Goal: Task Accomplishment & Management: Use online tool/utility

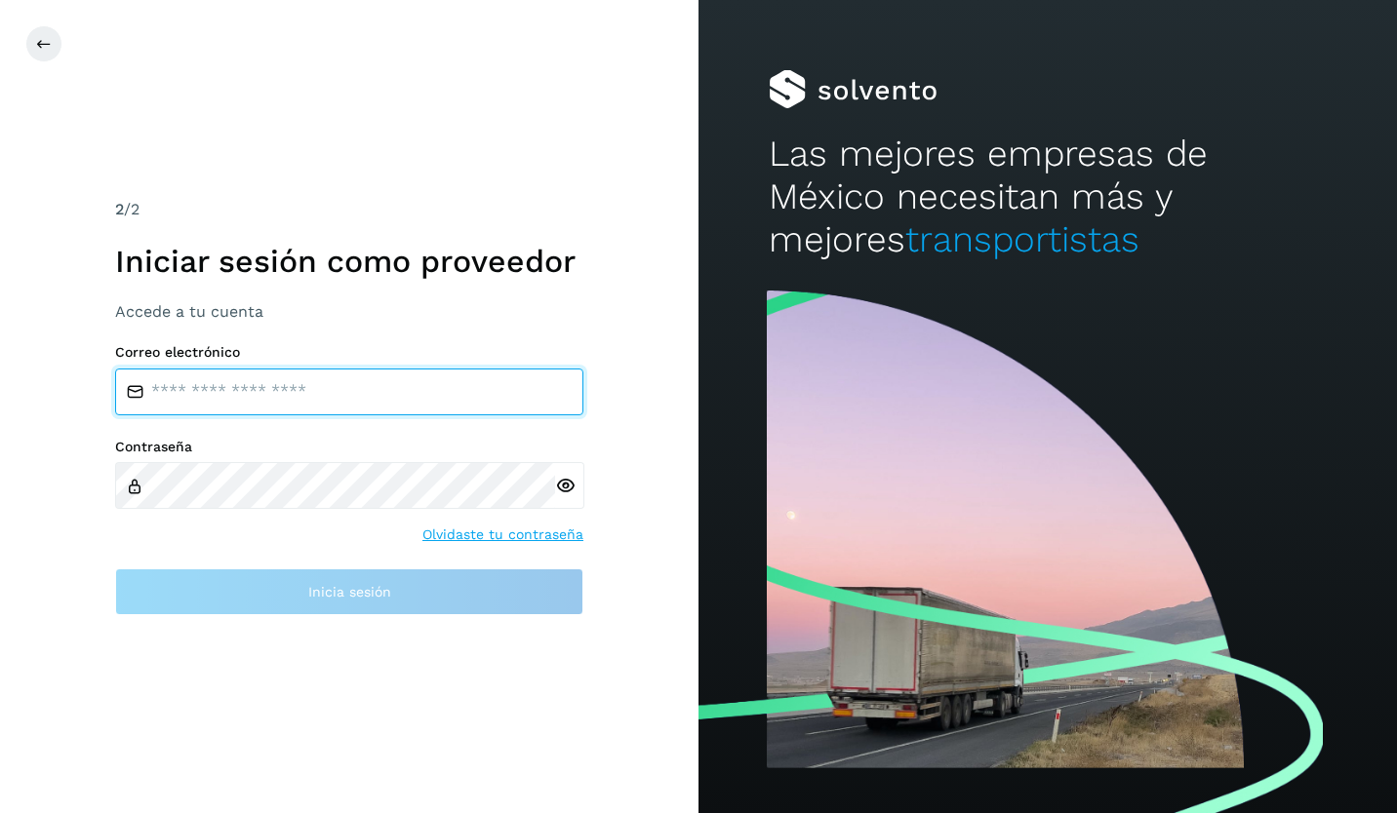
click at [361, 400] on input "email" at bounding box center [349, 392] width 468 height 47
type input "**********"
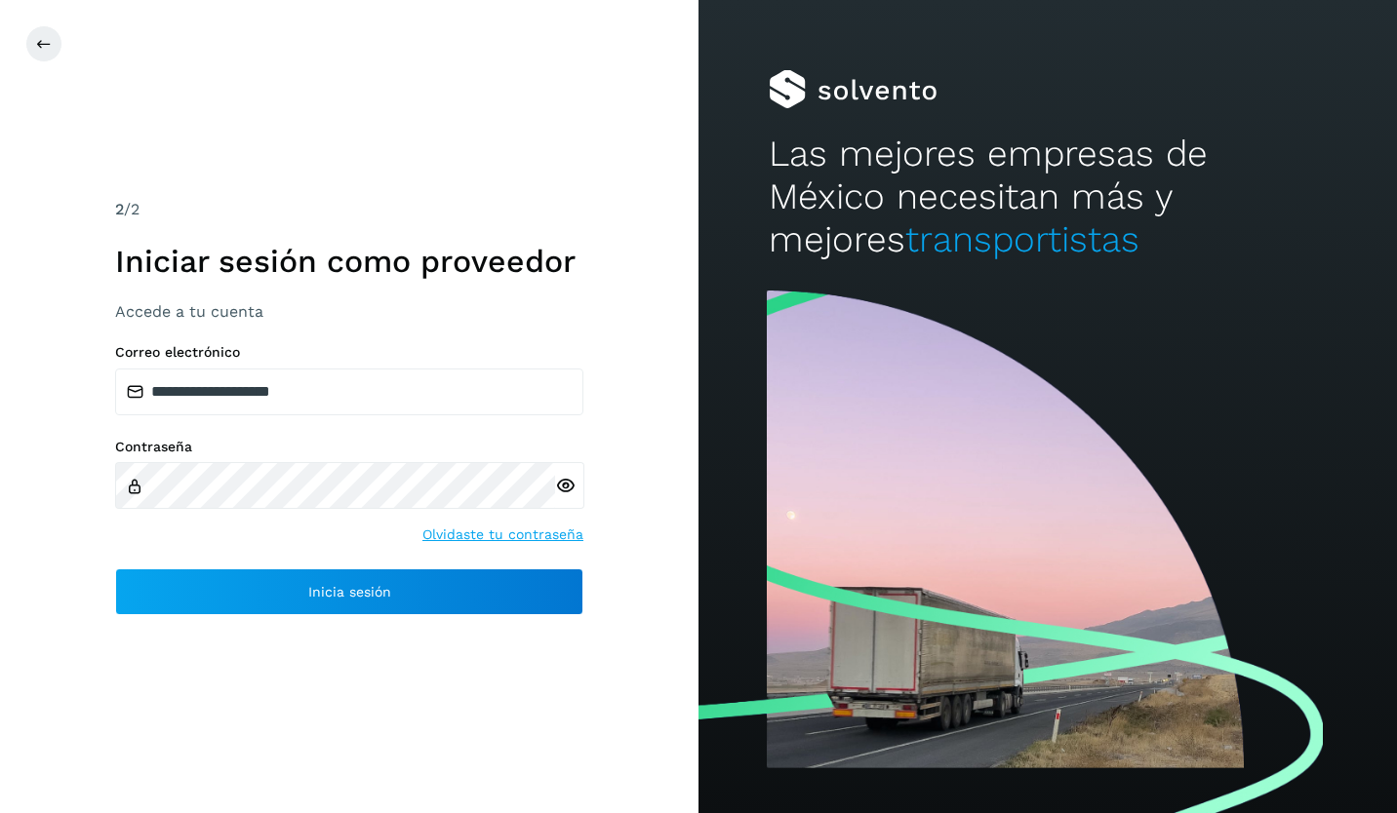
click at [570, 482] on icon at bounding box center [565, 486] width 20 height 20
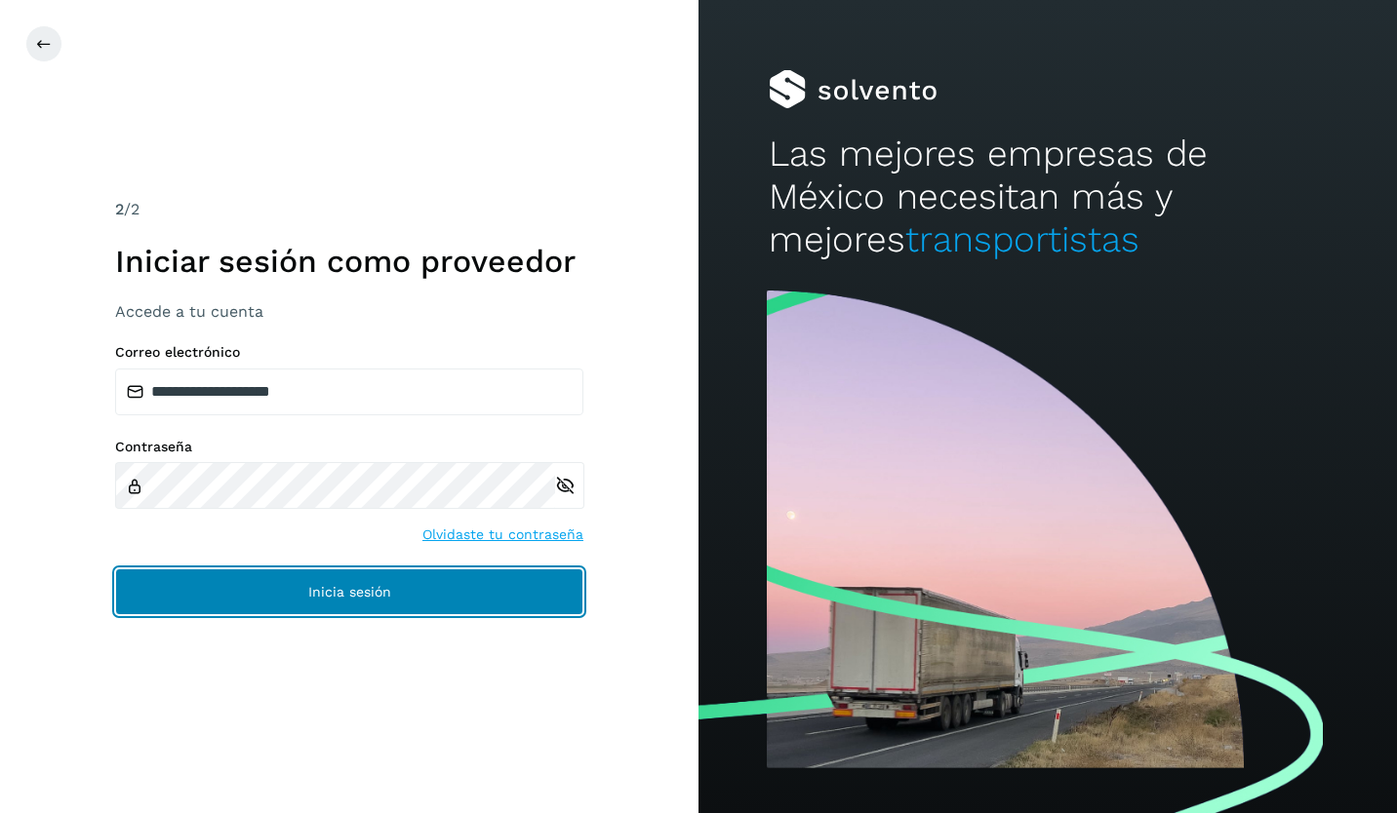
click at [300, 612] on button "Inicia sesión" at bounding box center [349, 592] width 468 height 47
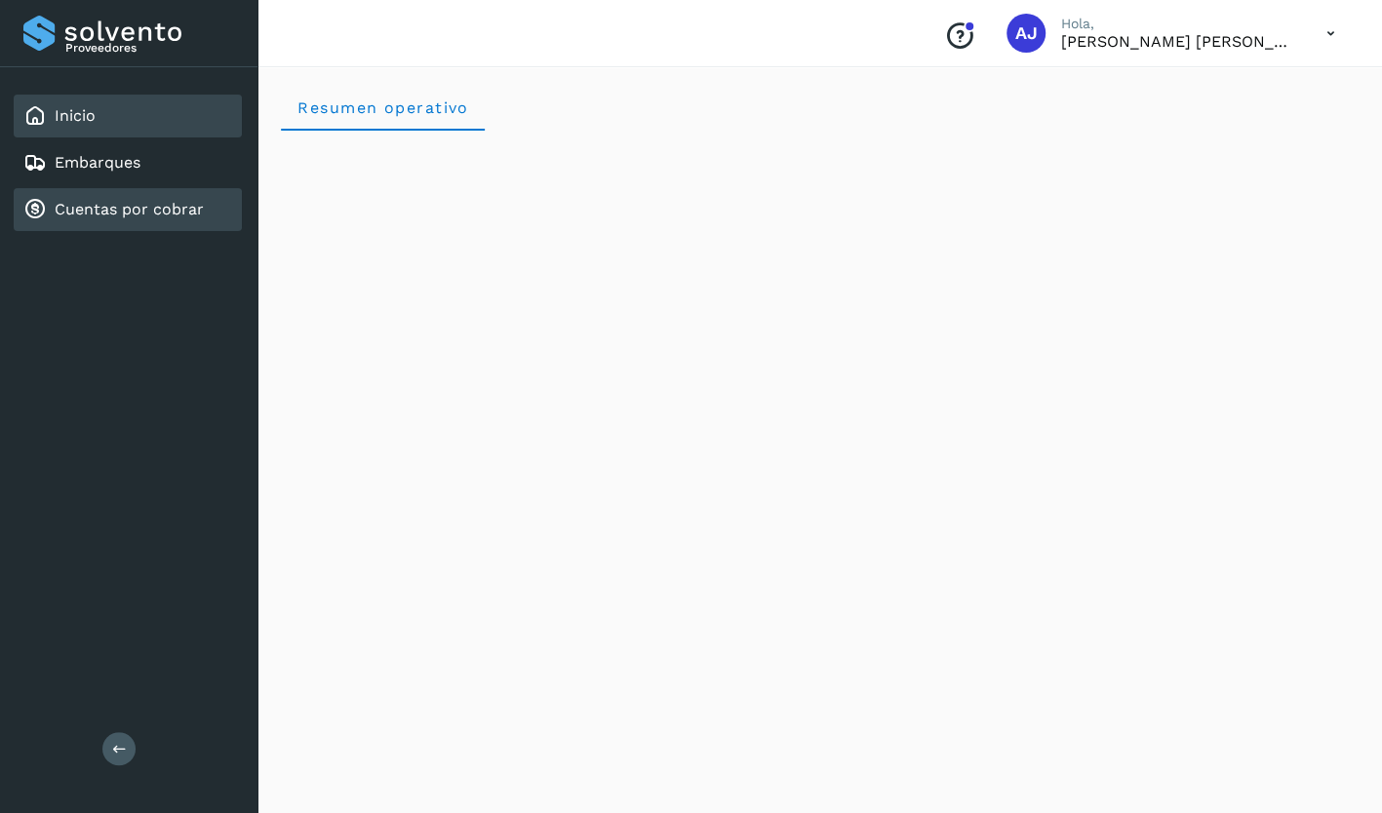
click at [90, 201] on link "Cuentas por cobrar" at bounding box center [129, 209] width 149 height 19
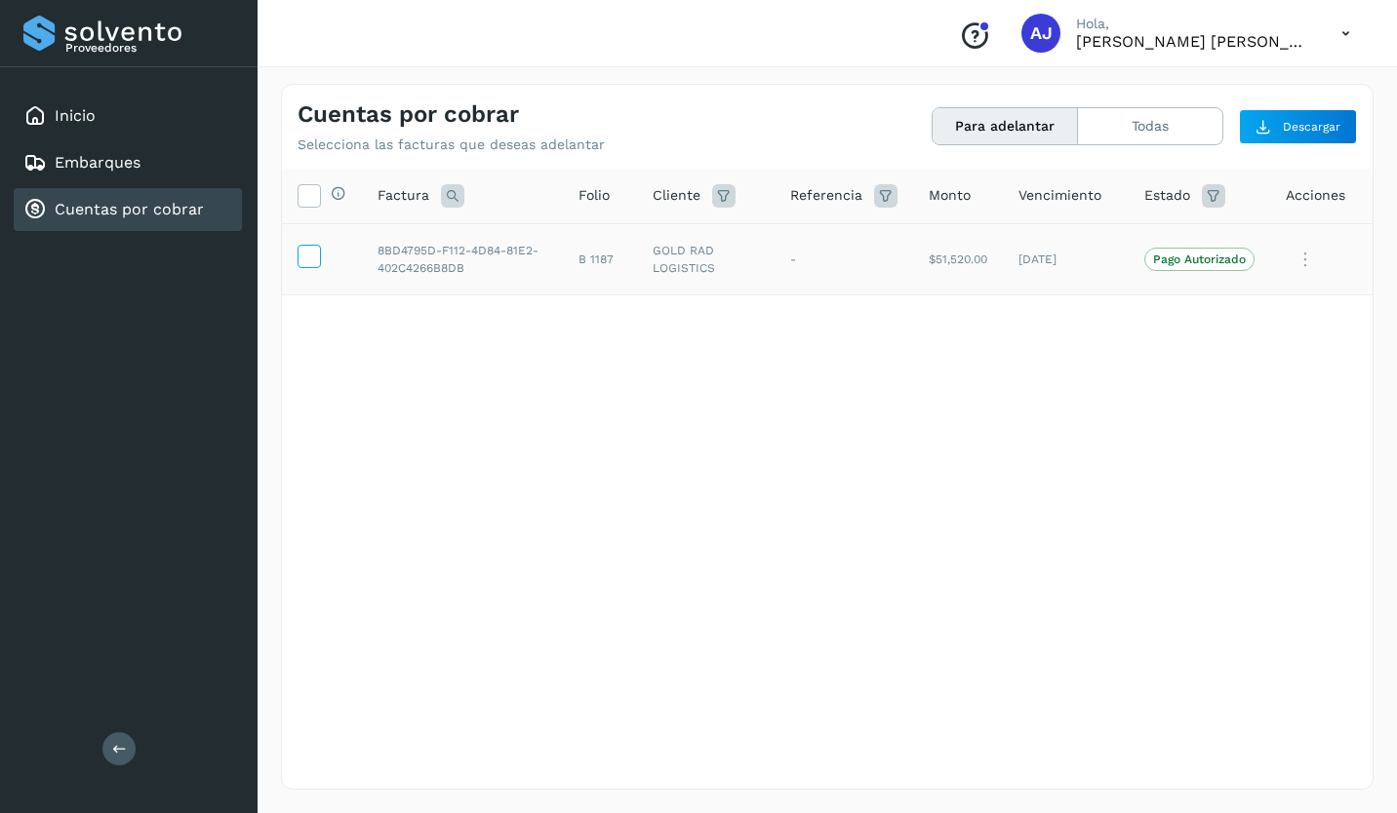
click at [306, 252] on icon at bounding box center [308, 255] width 20 height 20
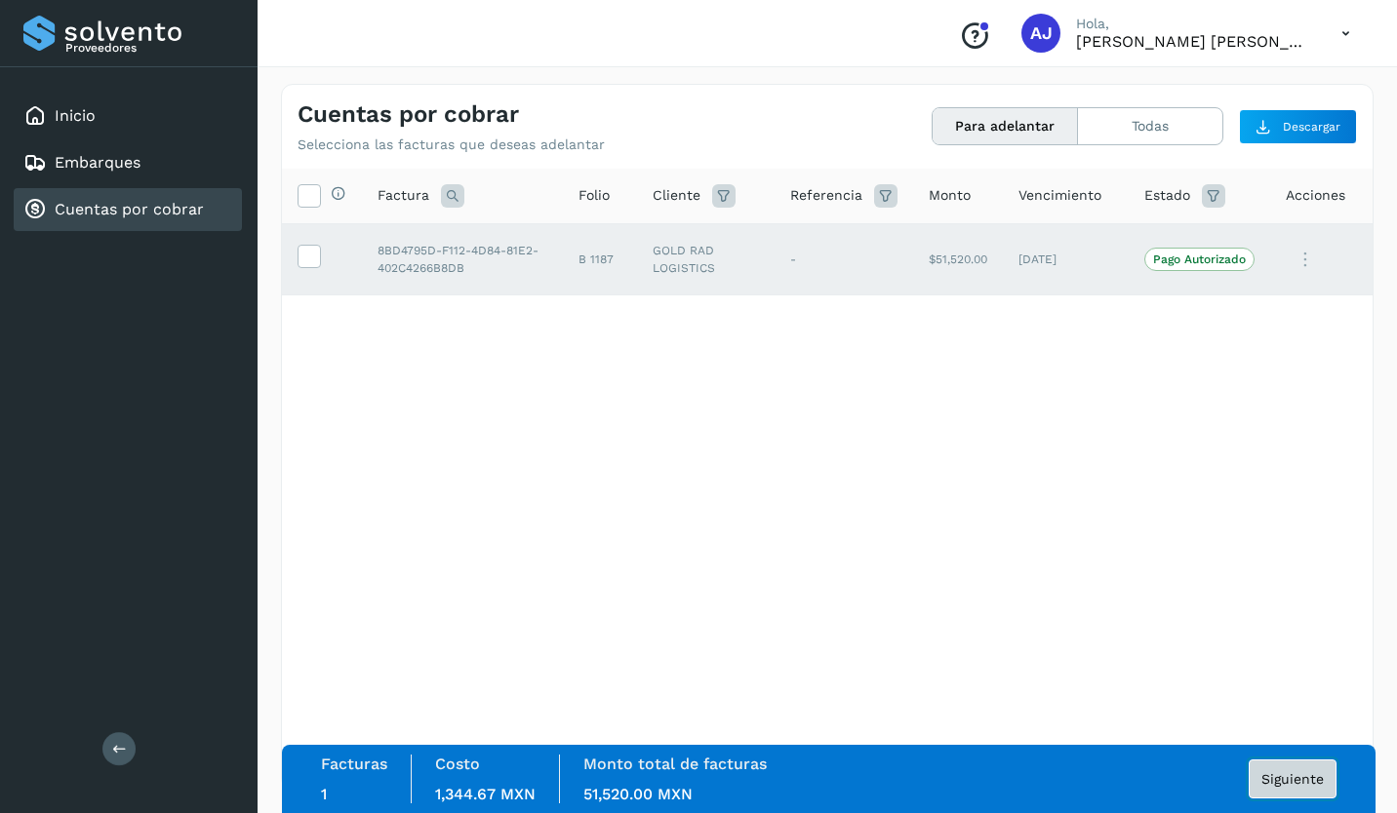
click at [1295, 793] on button "Siguiente" at bounding box center [1292, 779] width 88 height 39
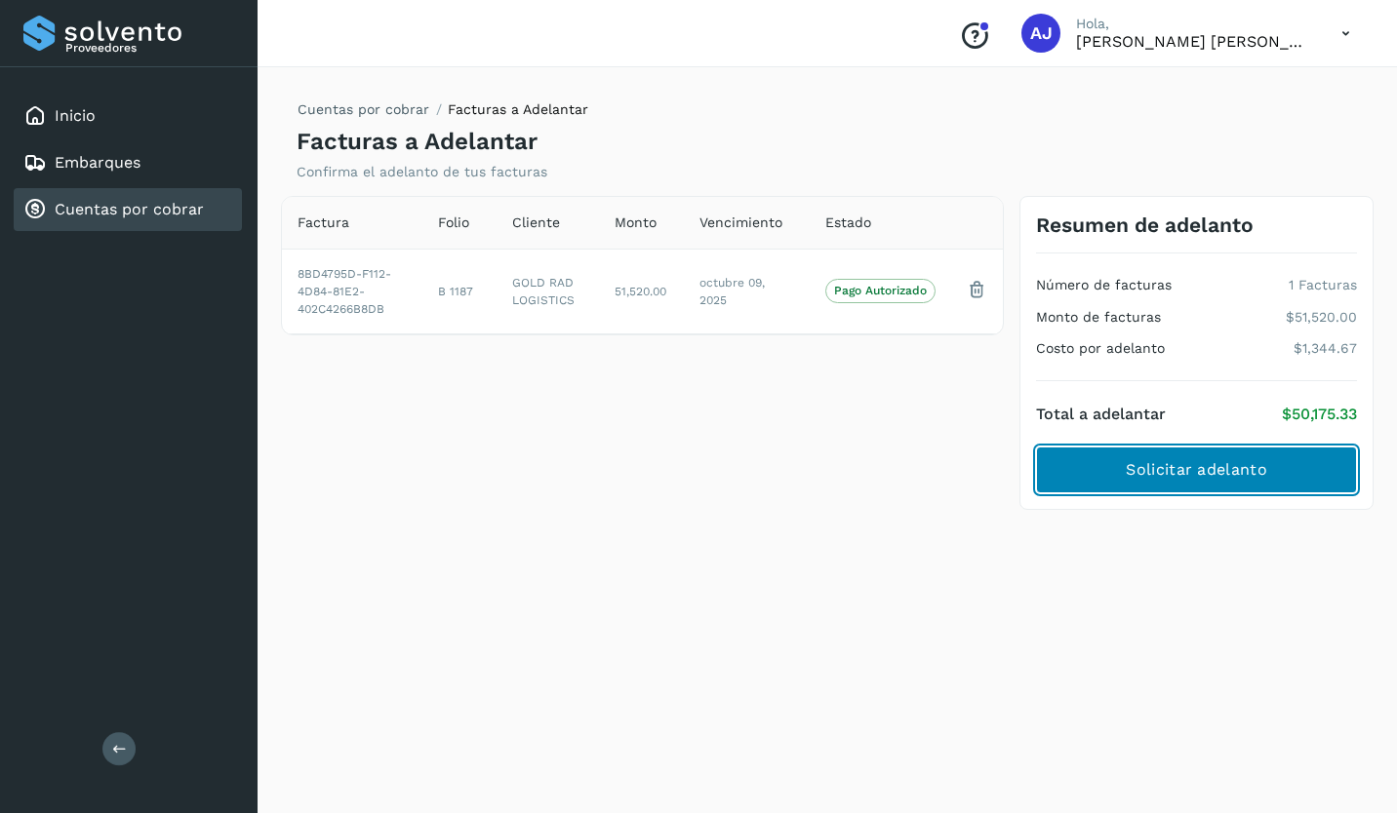
click at [1096, 461] on button "Solicitar adelanto" at bounding box center [1196, 470] width 321 height 47
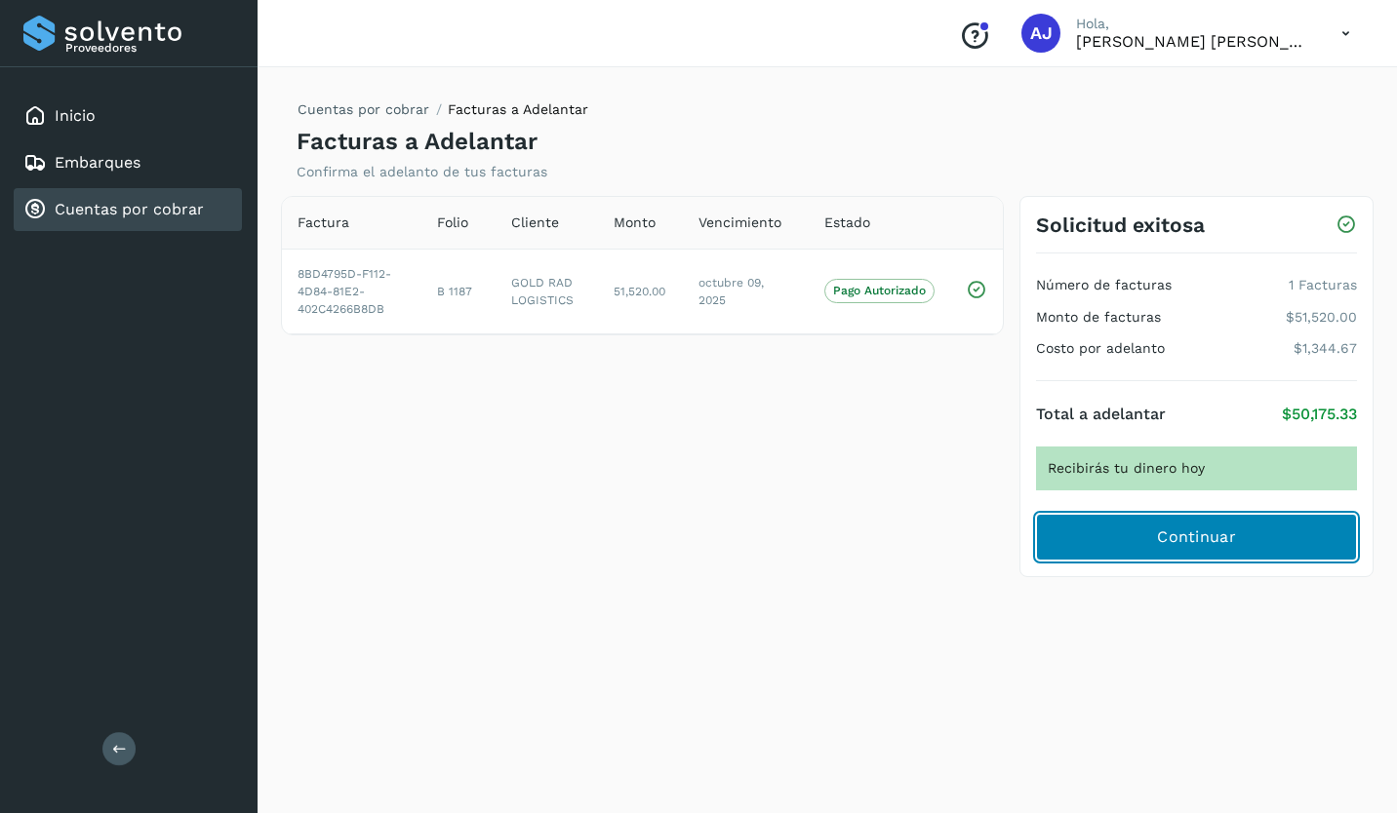
click at [1190, 532] on span "Continuar" at bounding box center [1196, 537] width 79 height 21
